Goal: Information Seeking & Learning: Understand process/instructions

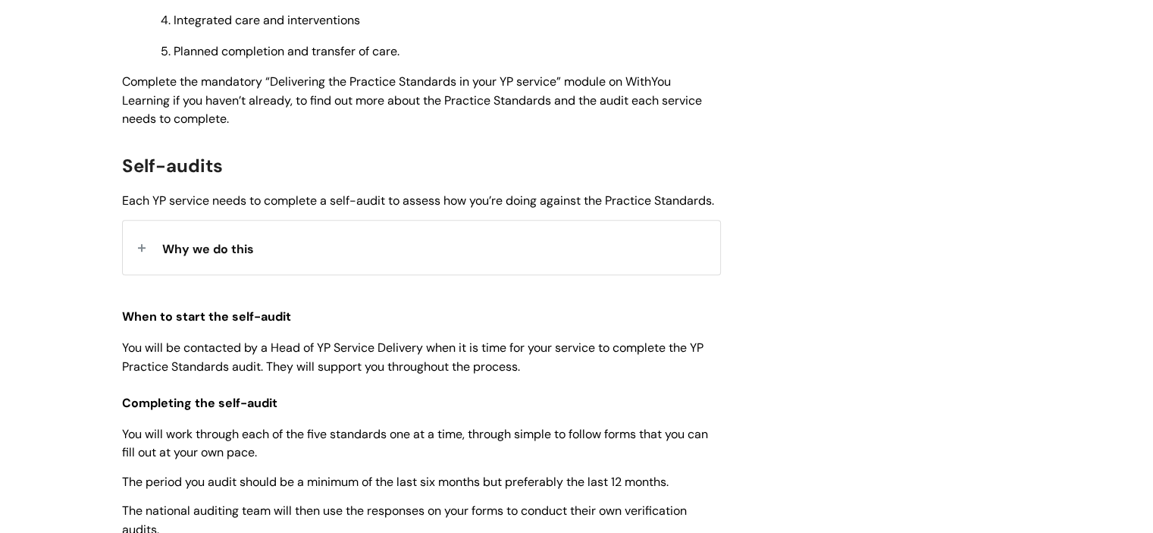
scroll to position [703, 0]
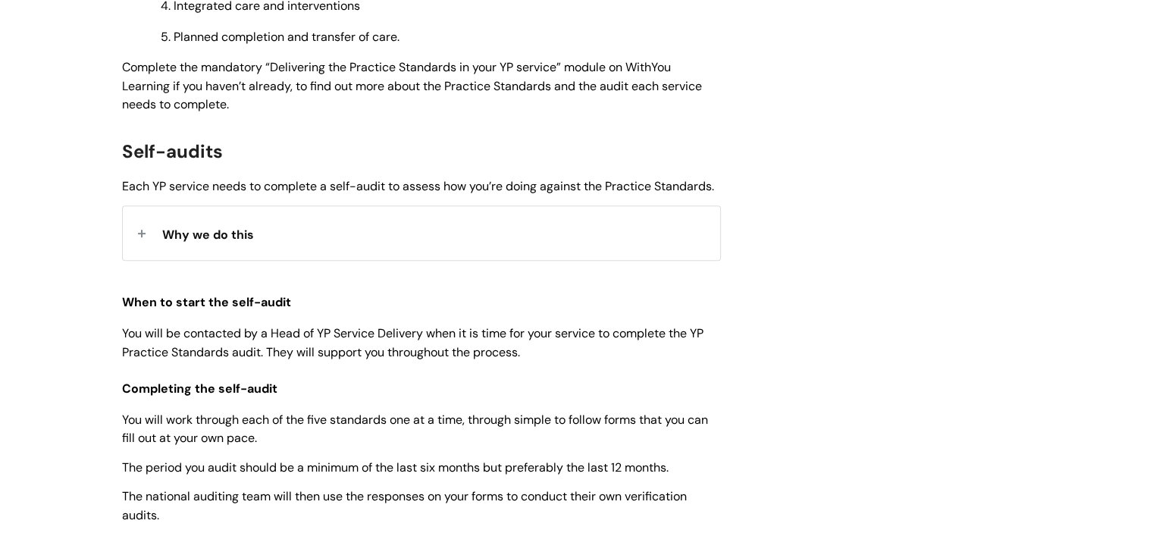
click at [390, 234] on div "Why we do this" at bounding box center [421, 233] width 597 height 54
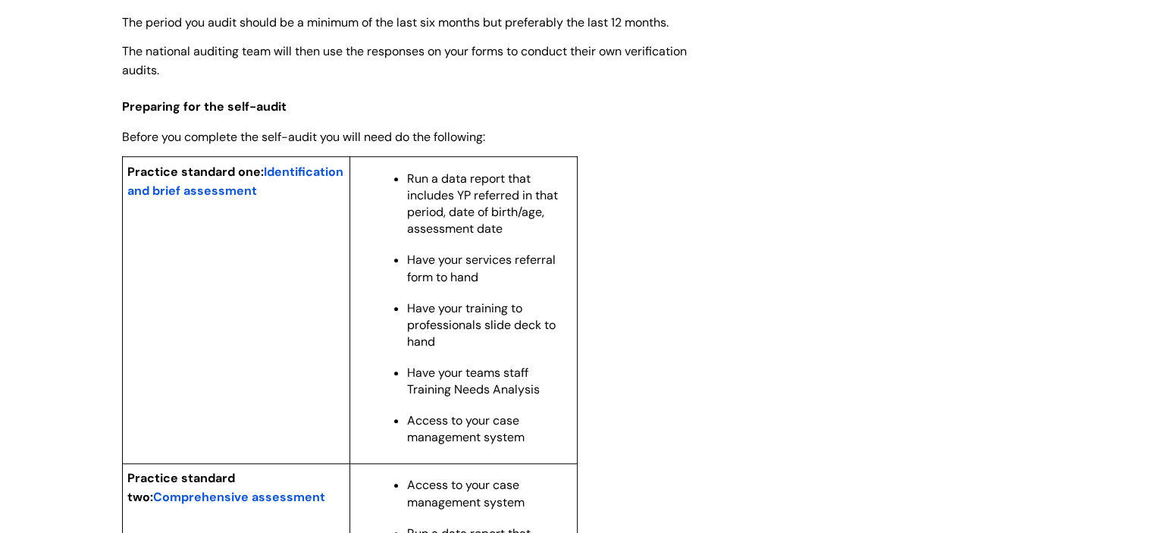
scroll to position [1227, 0]
click at [237, 199] on span "Identification and brief assessment" at bounding box center [235, 181] width 216 height 35
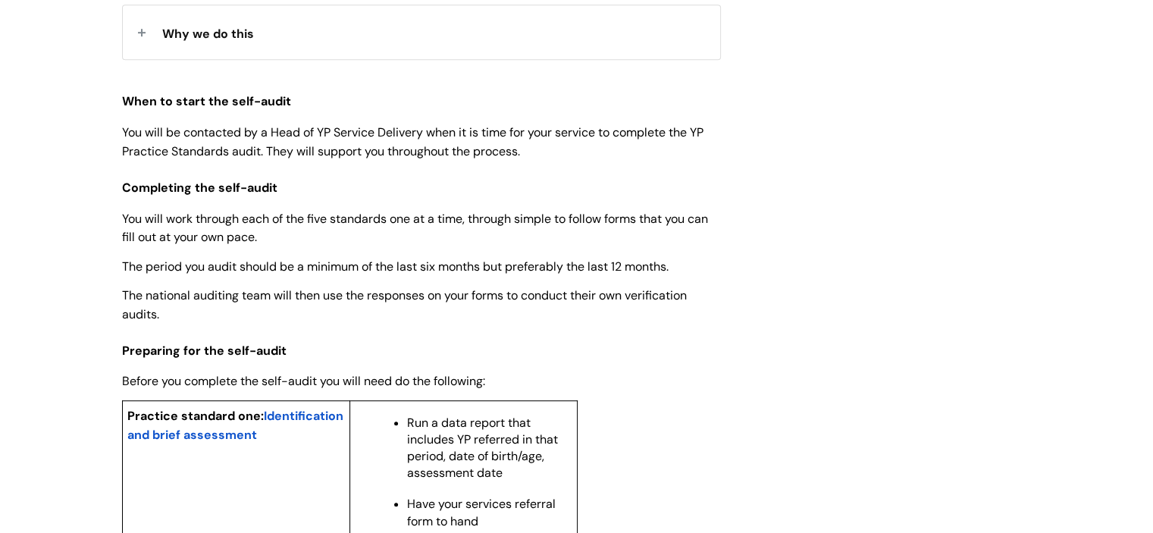
scroll to position [1048, 0]
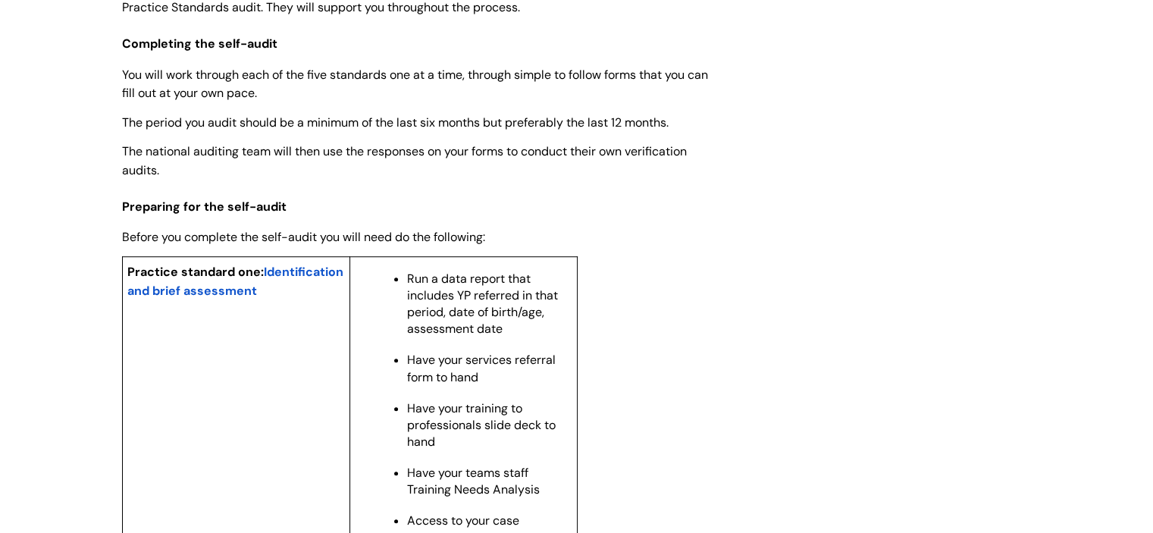
click at [276, 299] on span "Identification and brief assessment" at bounding box center [235, 281] width 216 height 35
